Goal: Task Accomplishment & Management: Use online tool/utility

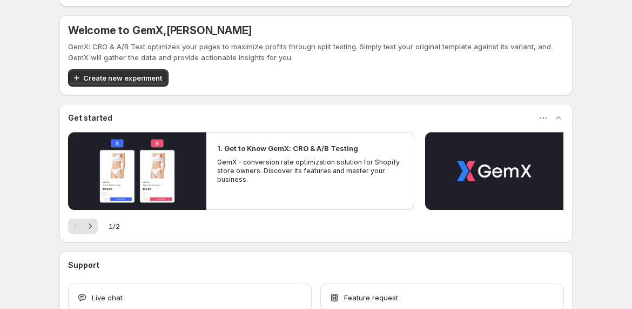
scroll to position [111, 0]
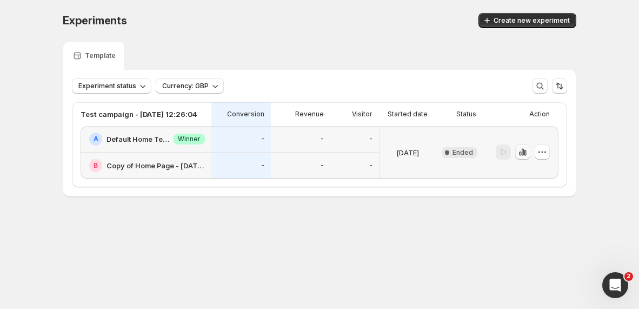
click at [521, 149] on icon "button" at bounding box center [522, 151] width 11 height 11
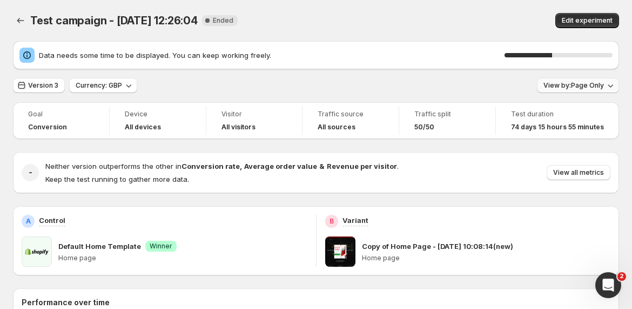
click at [573, 87] on span "View by: Page Only" at bounding box center [574, 85] width 61 height 9
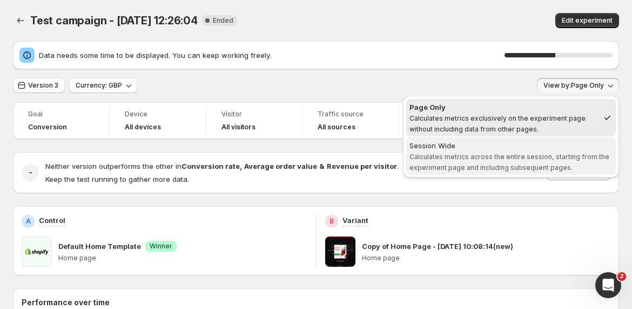
click at [543, 142] on div "Session Wide" at bounding box center [511, 145] width 203 height 11
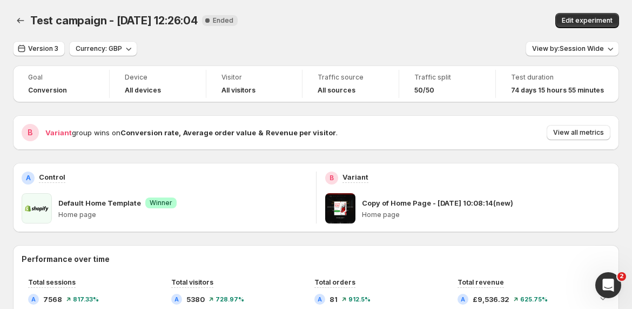
scroll to position [153, 0]
